Goal: Task Accomplishment & Management: Use online tool/utility

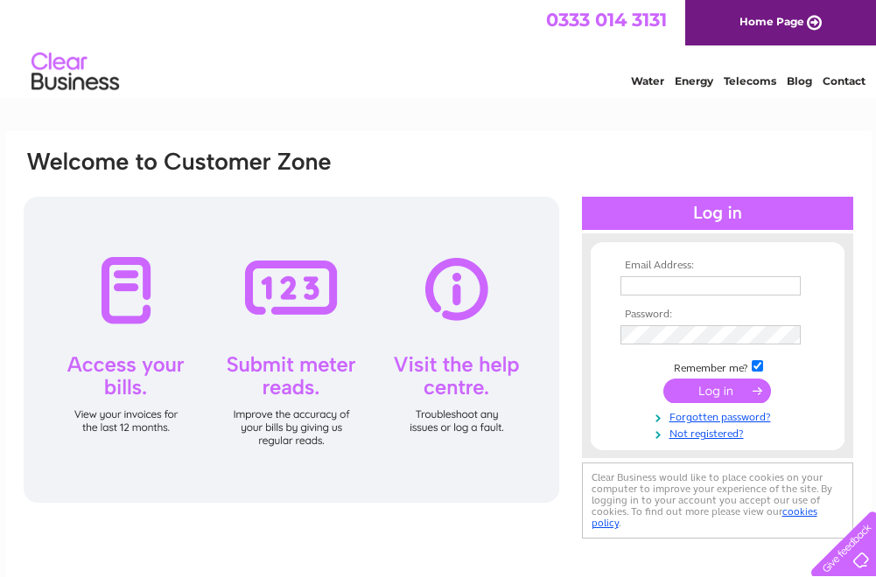
type input "[EMAIL_ADDRESS][DOMAIN_NAME]"
click at [718, 388] on input "submit" at bounding box center [717, 391] width 108 height 24
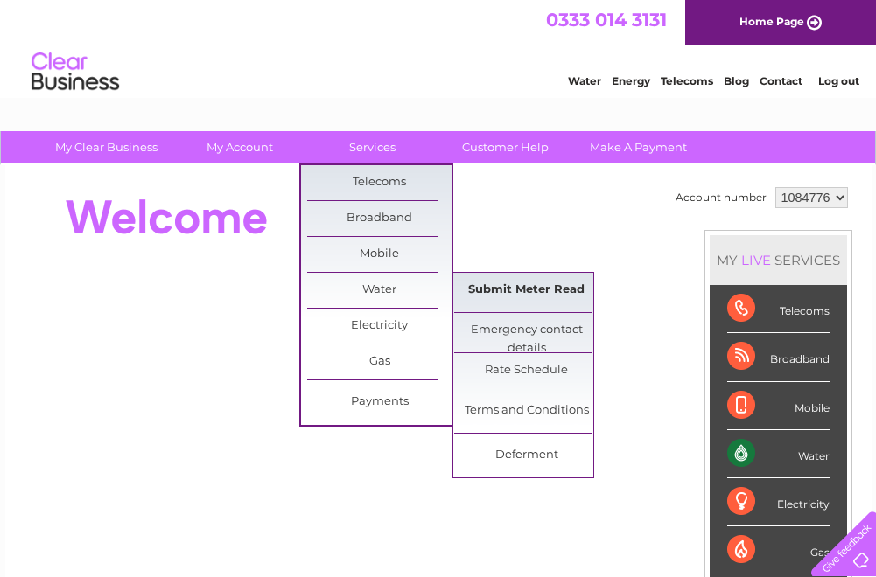
click at [511, 288] on link "Submit Meter Read" at bounding box center [526, 290] width 144 height 35
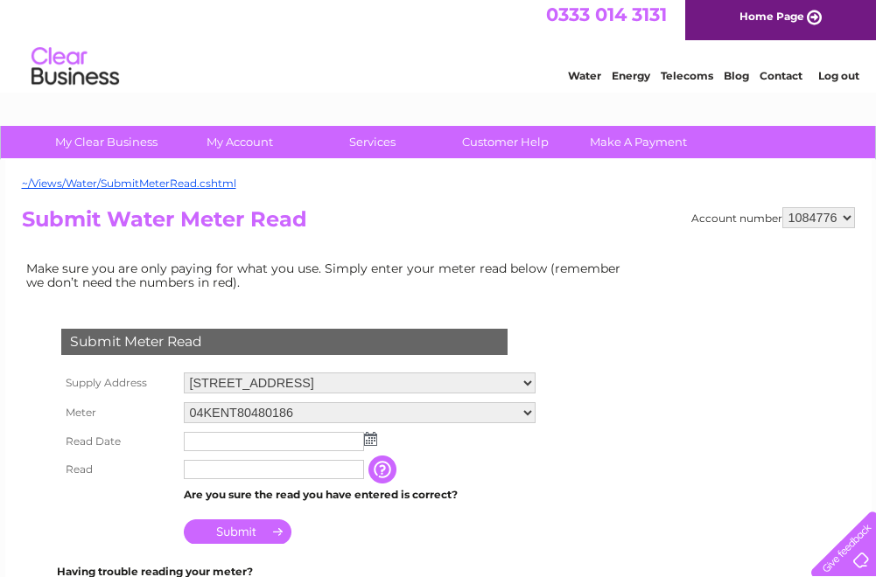
scroll to position [175, 0]
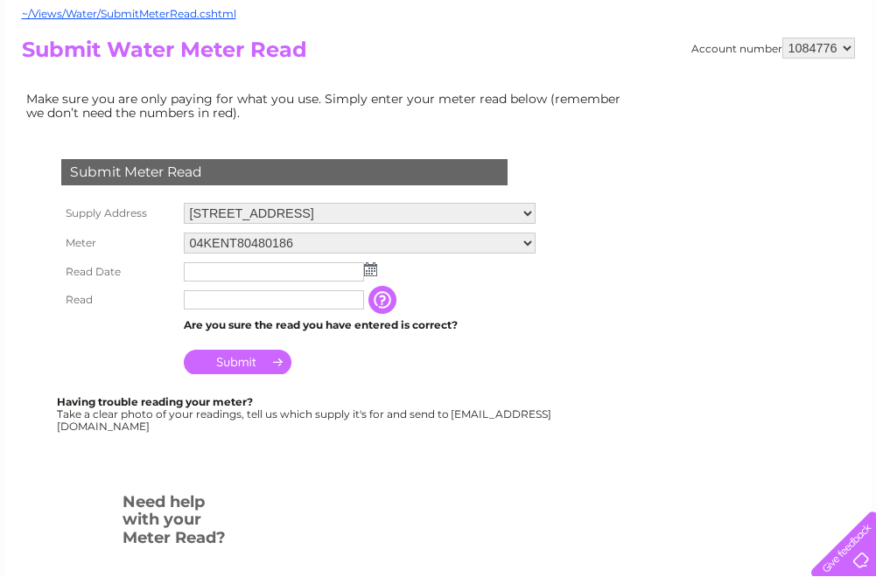
click at [366, 276] on img at bounding box center [370, 269] width 13 height 14
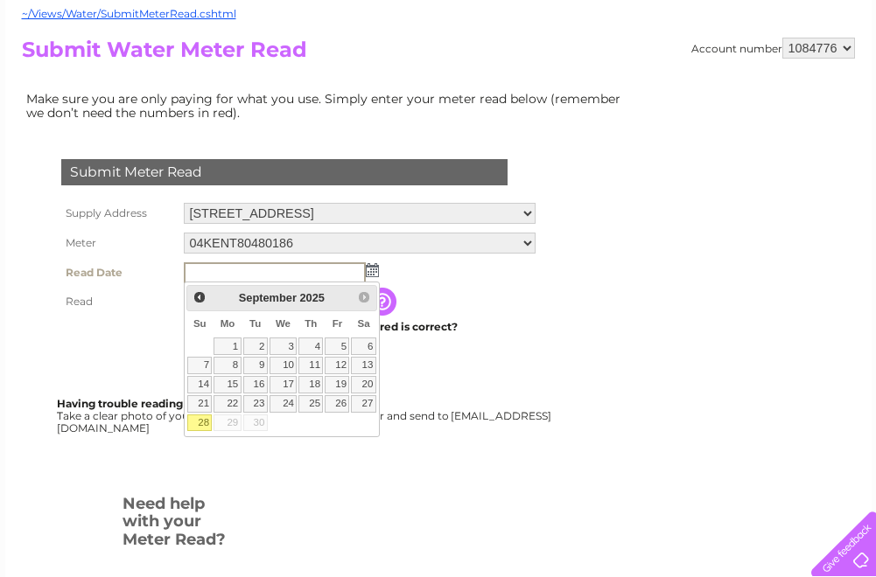
click at [202, 415] on link "28" at bounding box center [199, 423] width 24 height 17
type input "2025/09/28"
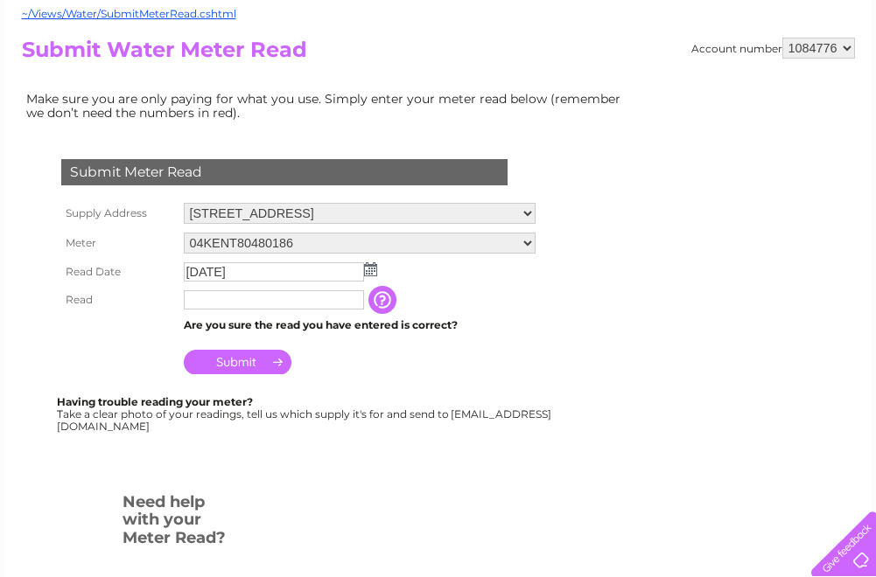
click at [257, 285] on tbody "Supply Address 229 Leith Walk, Edinburgh, Midlothian, EH6 8NY Meter 04KENT80480…" at bounding box center [298, 289] width 483 height 180
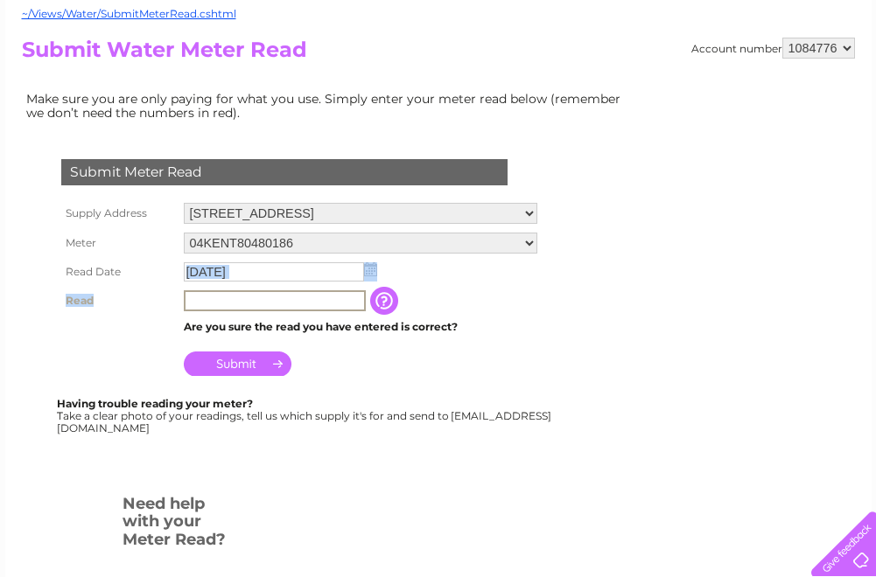
drag, startPoint x: 257, startPoint y: 285, endPoint x: 264, endPoint y: 301, distance: 17.2
click at [263, 300] on input "text" at bounding box center [275, 300] width 182 height 21
type input "0716"
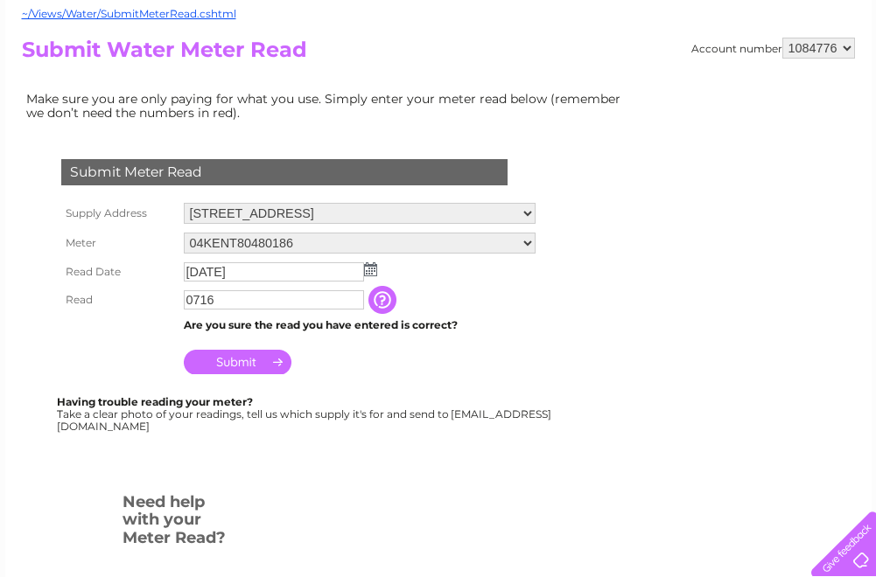
click at [473, 437] on div "Submit Meter Read Supply Address 229 Leith Walk, Edinburgh, Midlothian, EH6 8NY…" at bounding box center [288, 304] width 532 height 360
click at [268, 353] on input "Submit" at bounding box center [238, 362] width 108 height 24
